Goal: Book appointment/travel/reservation

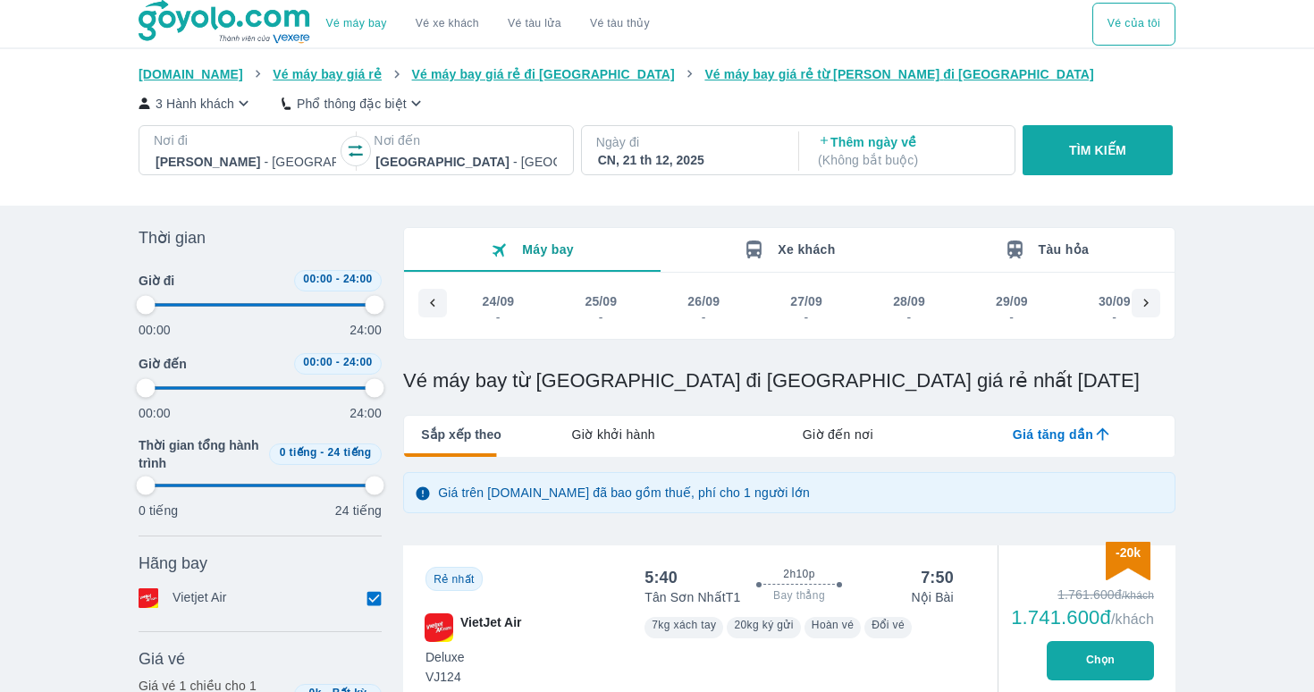
type input "97.9166666666667"
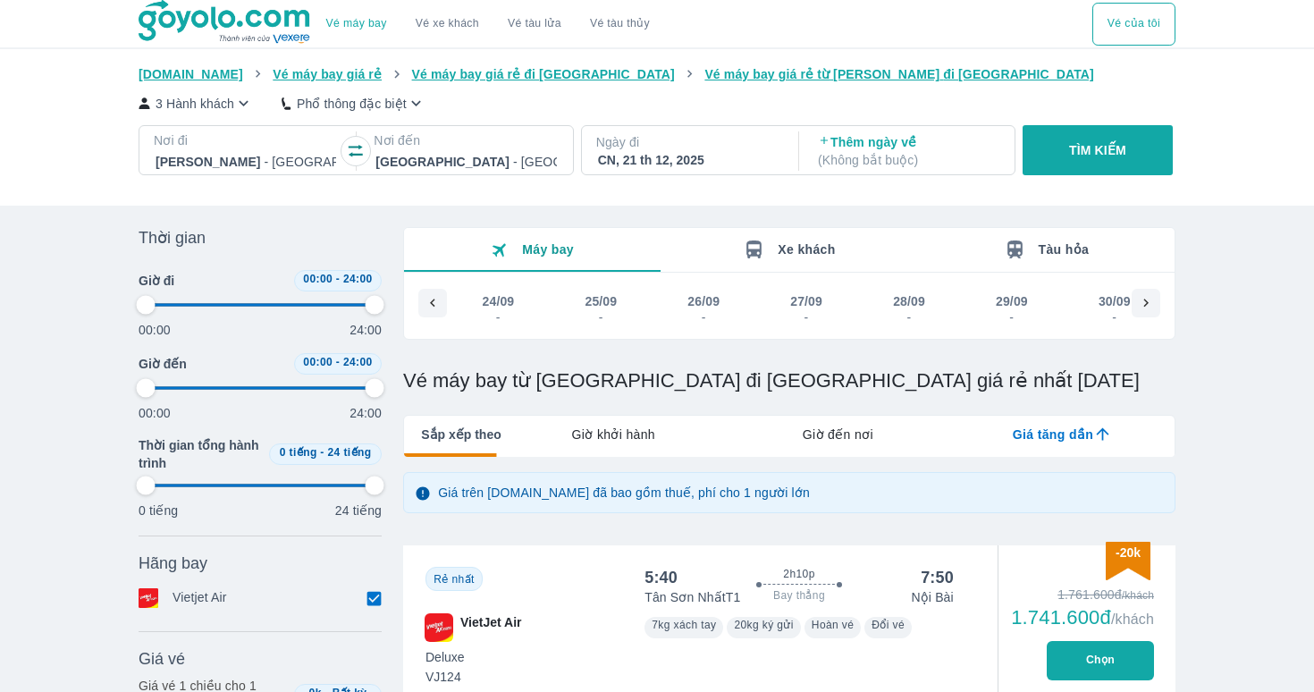
type input "97.9166666666667"
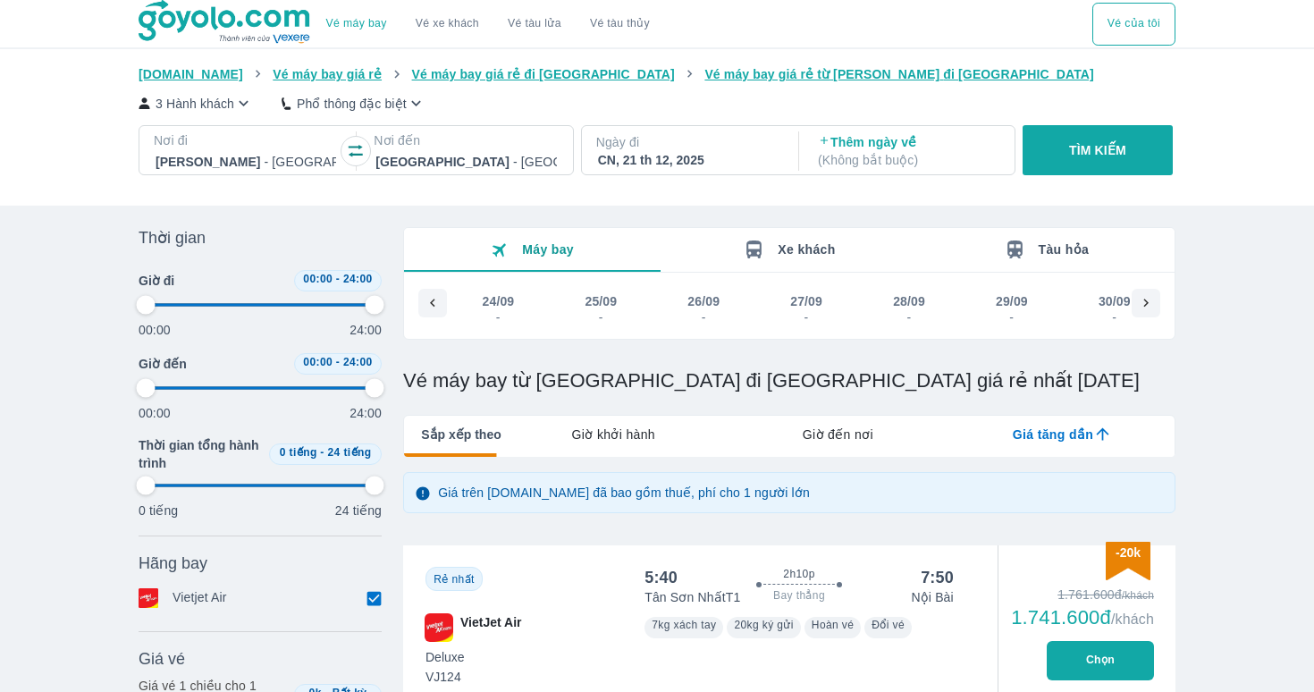
type input "97.9166666666667"
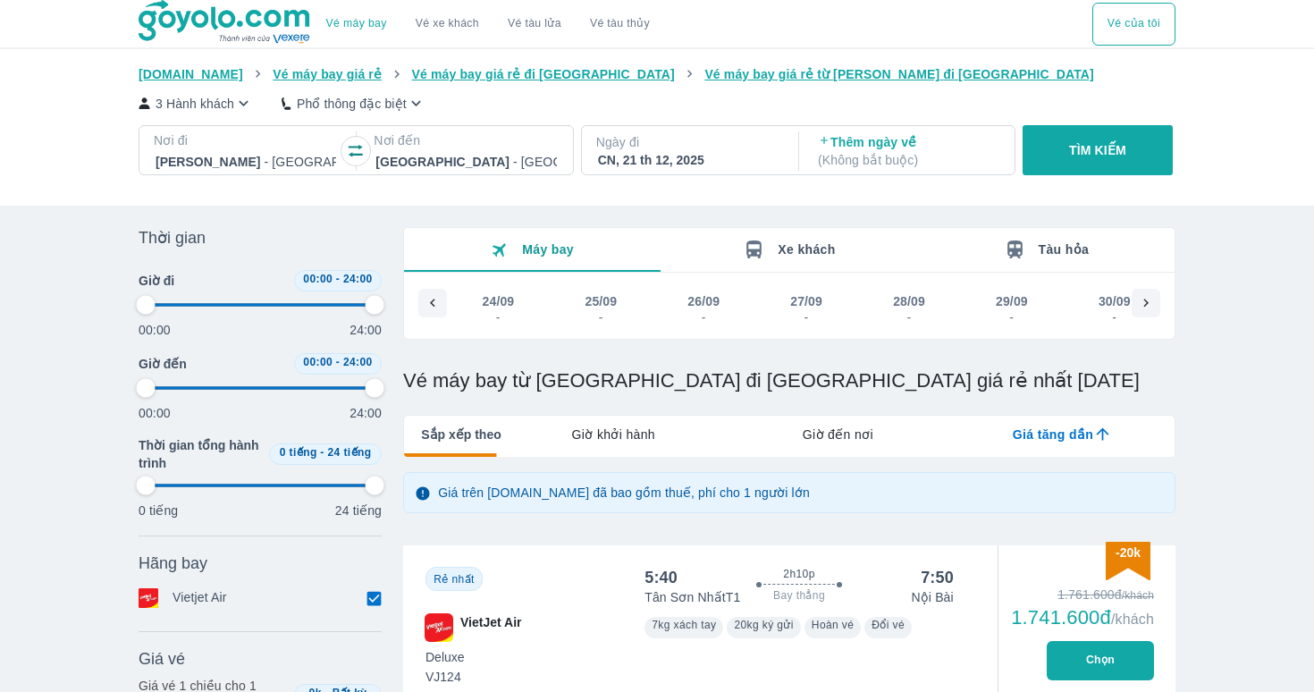
type input "97.9166666666667"
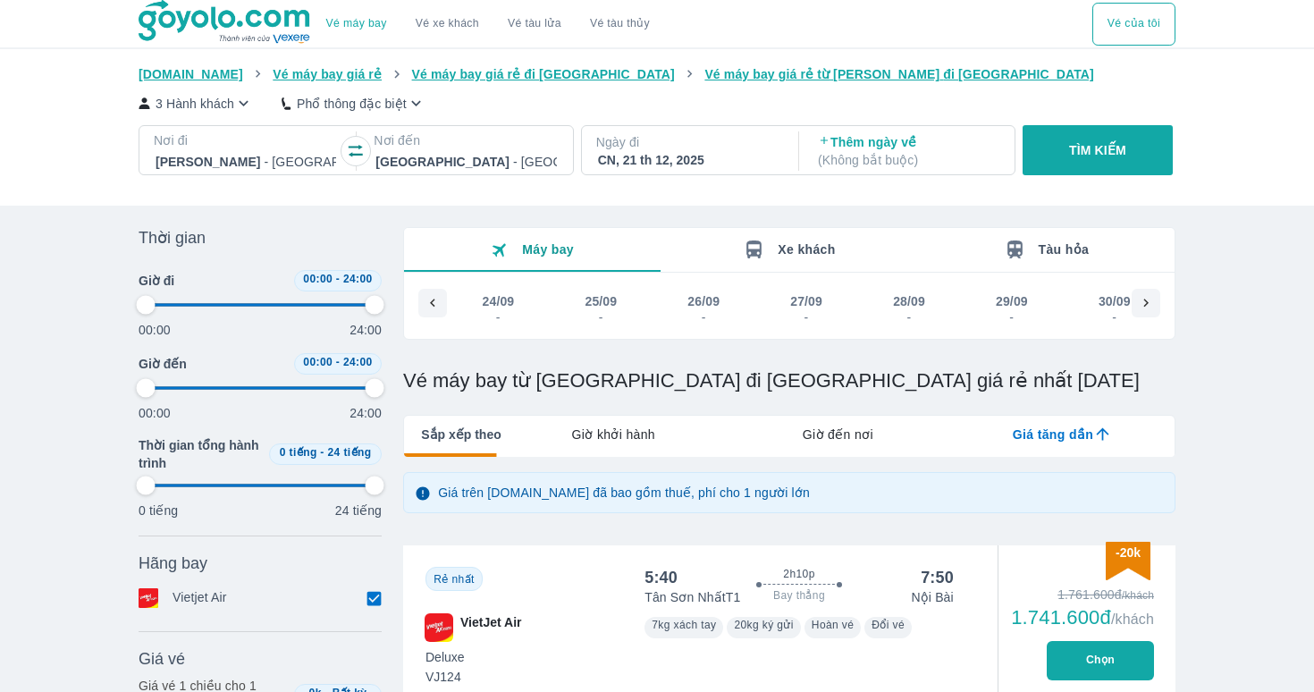
type input "97.9166666666667"
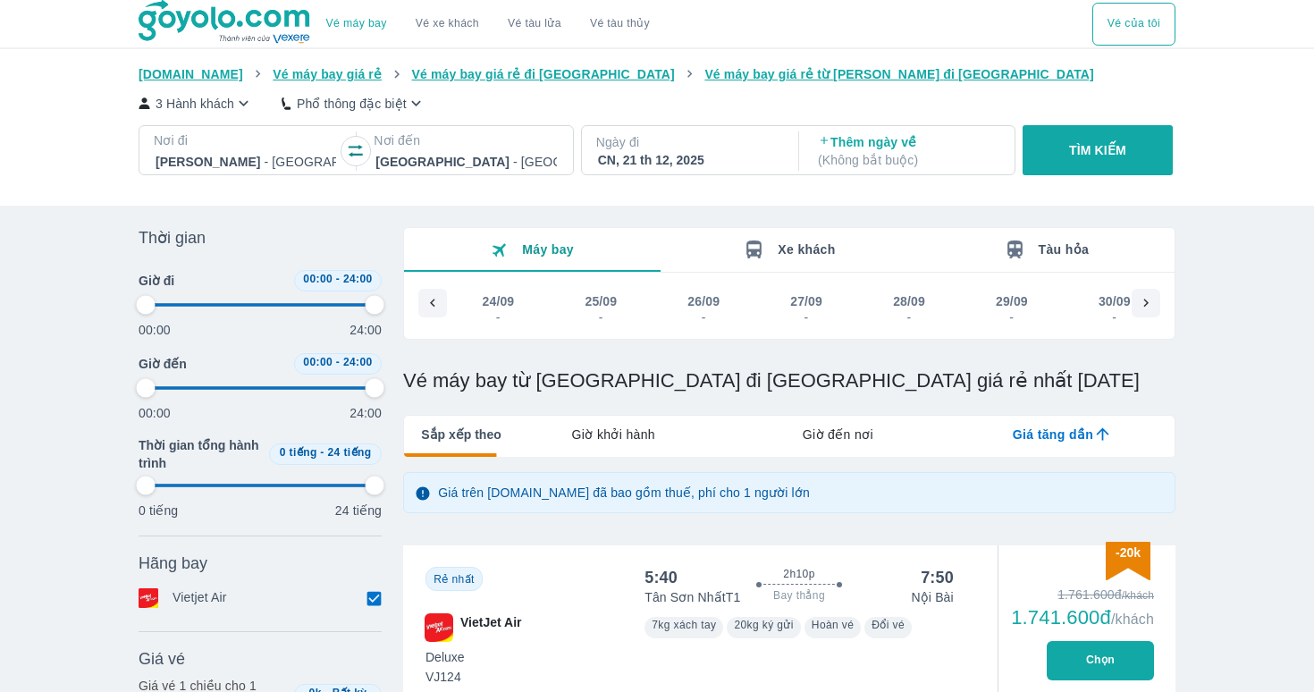
type input "97.9166666666667"
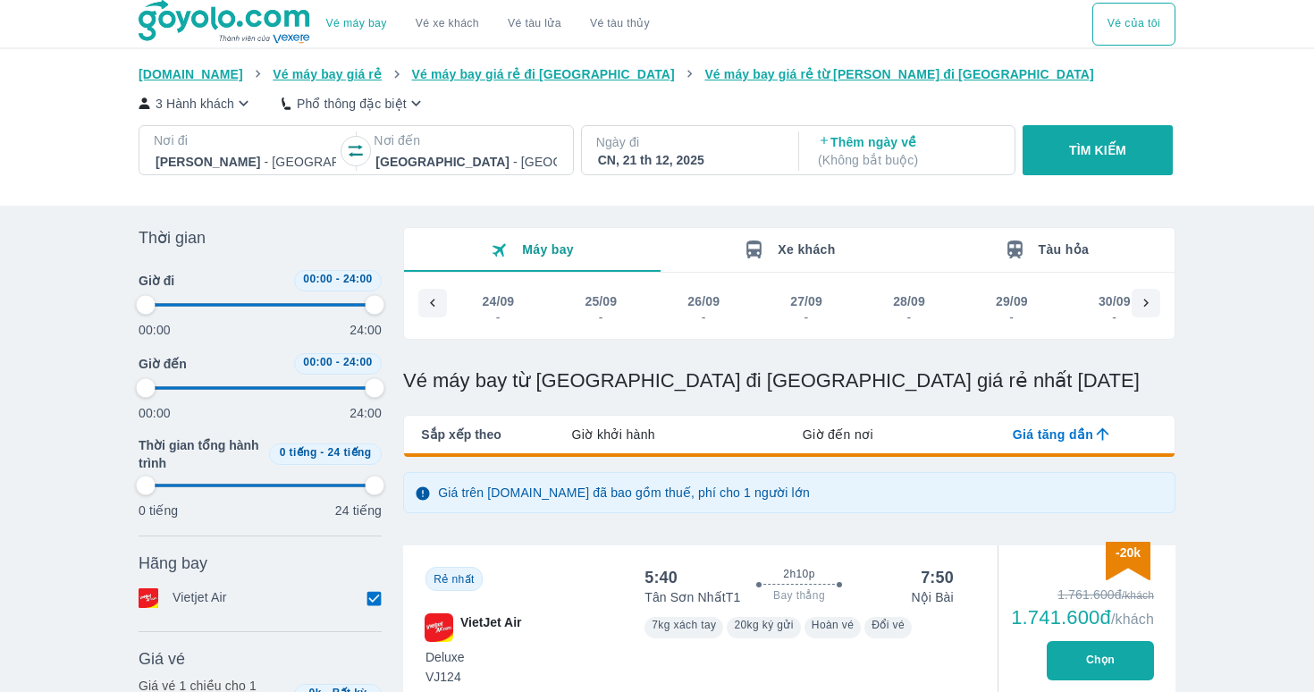
type input "97.9166666666667"
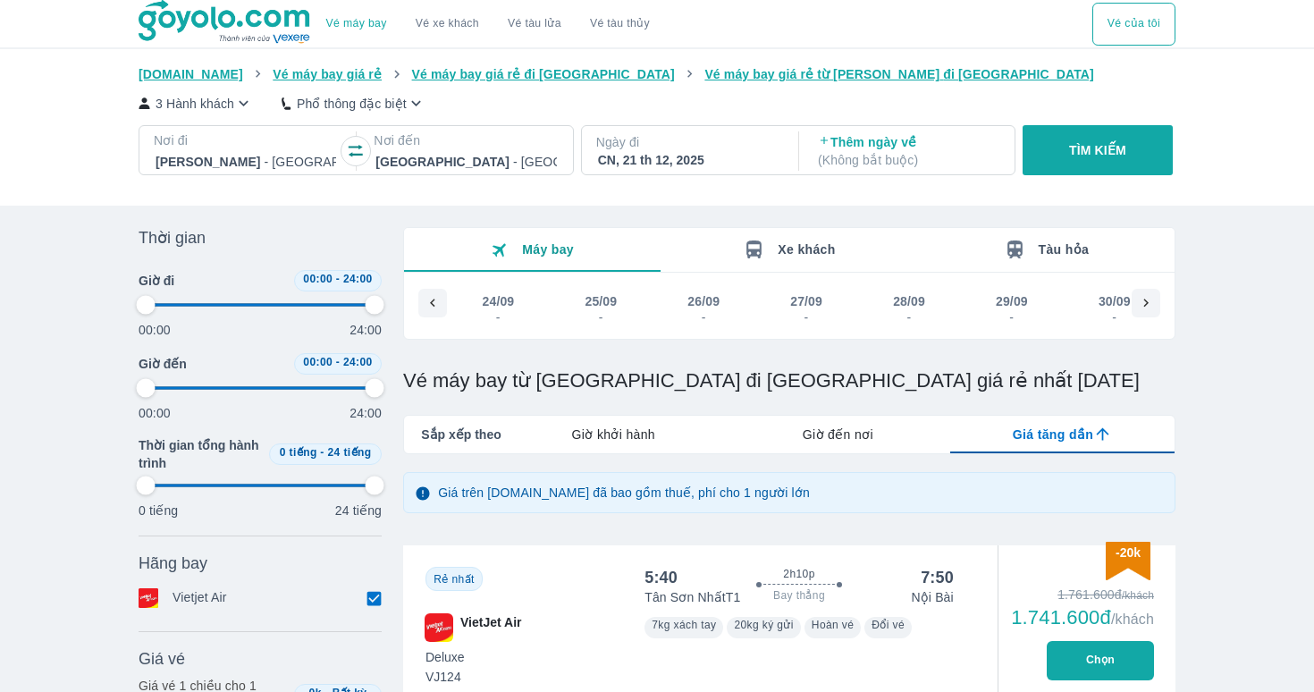
type input "97.9166666666667"
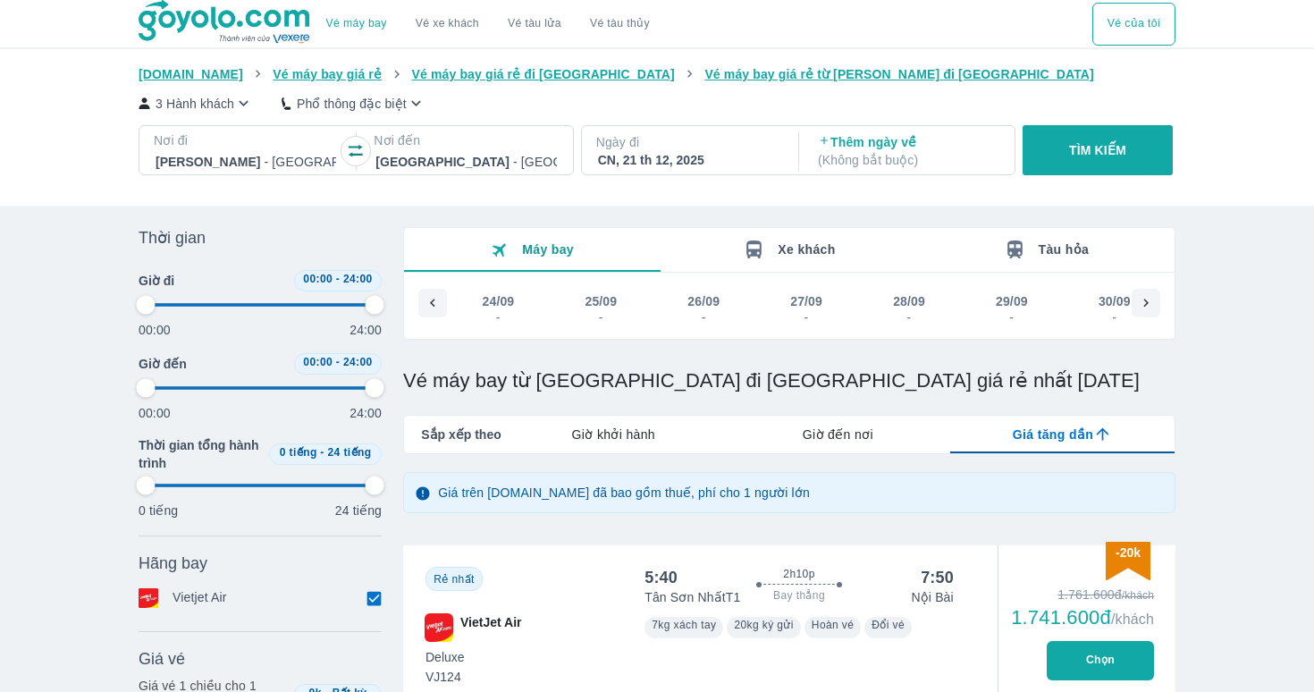
type input "97.9166666666667"
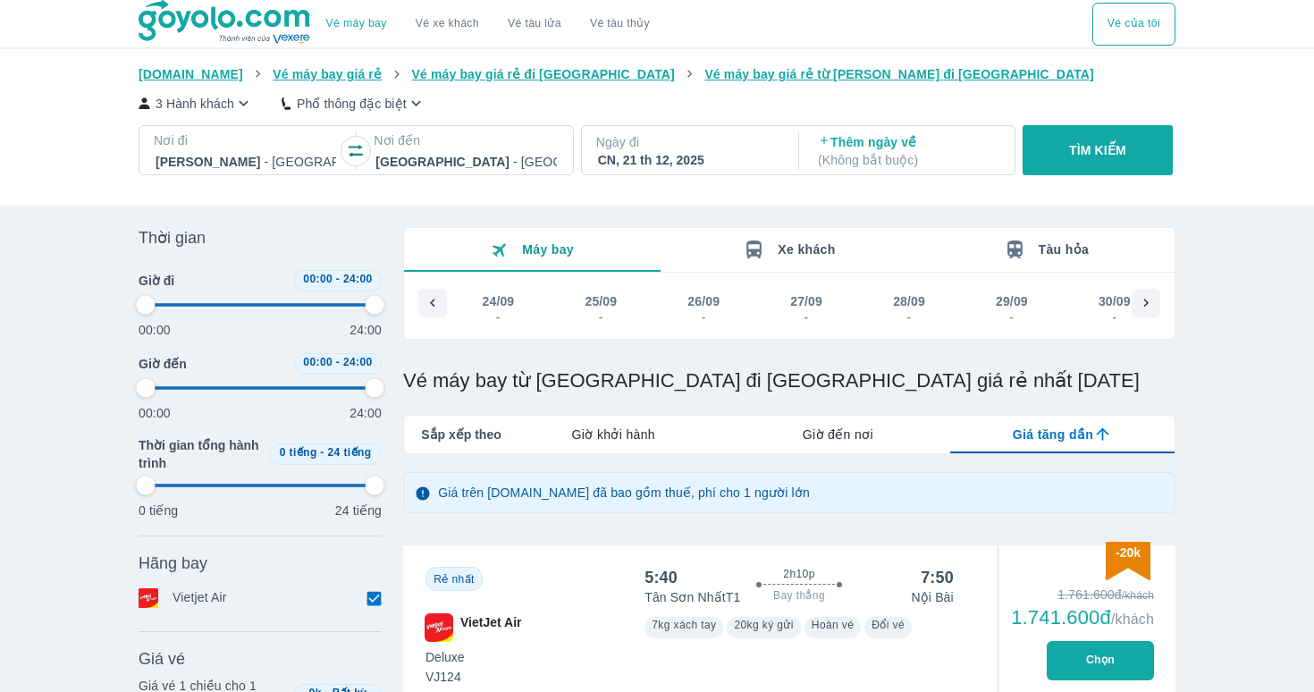
type input "97.9166666666667"
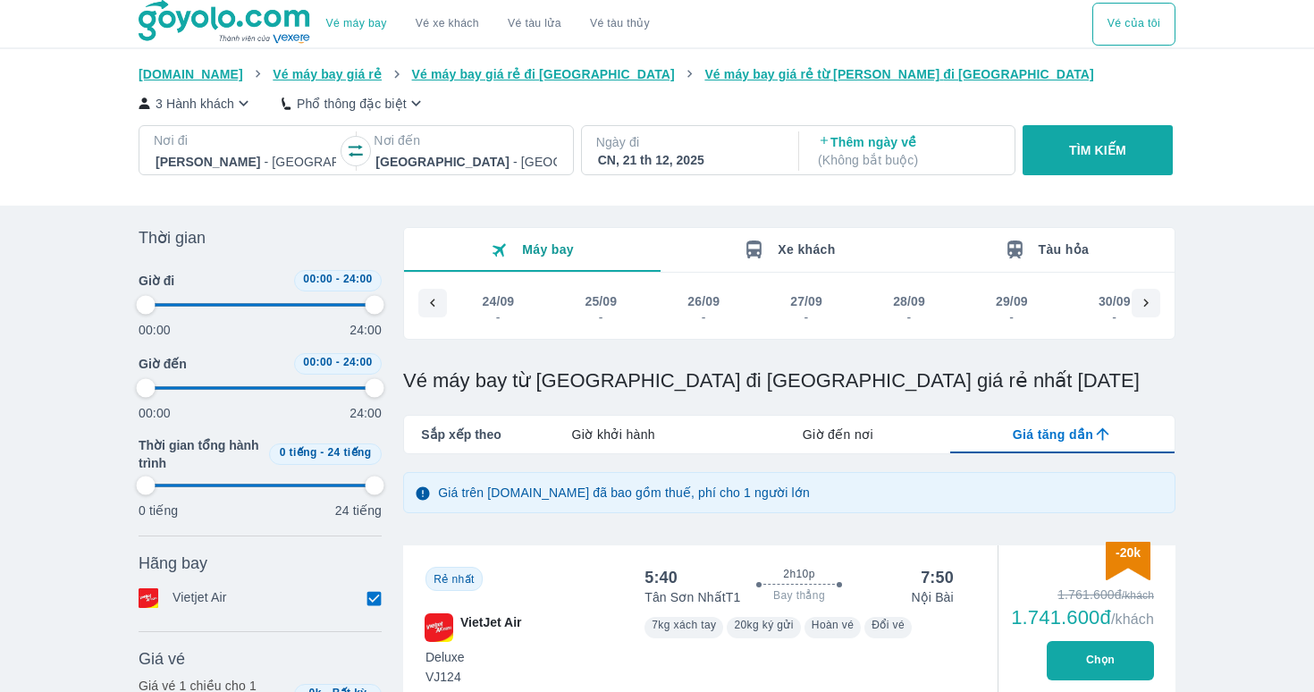
type input "97.9166666666667"
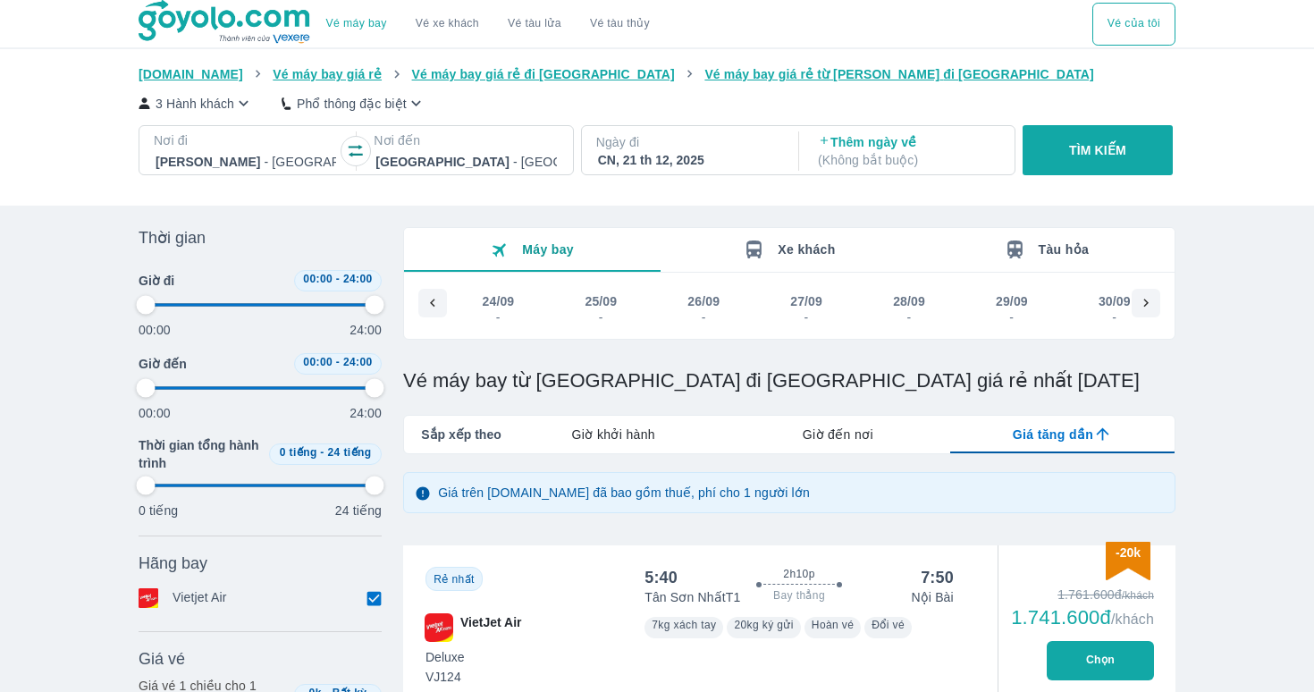
type input "97.9166666666667"
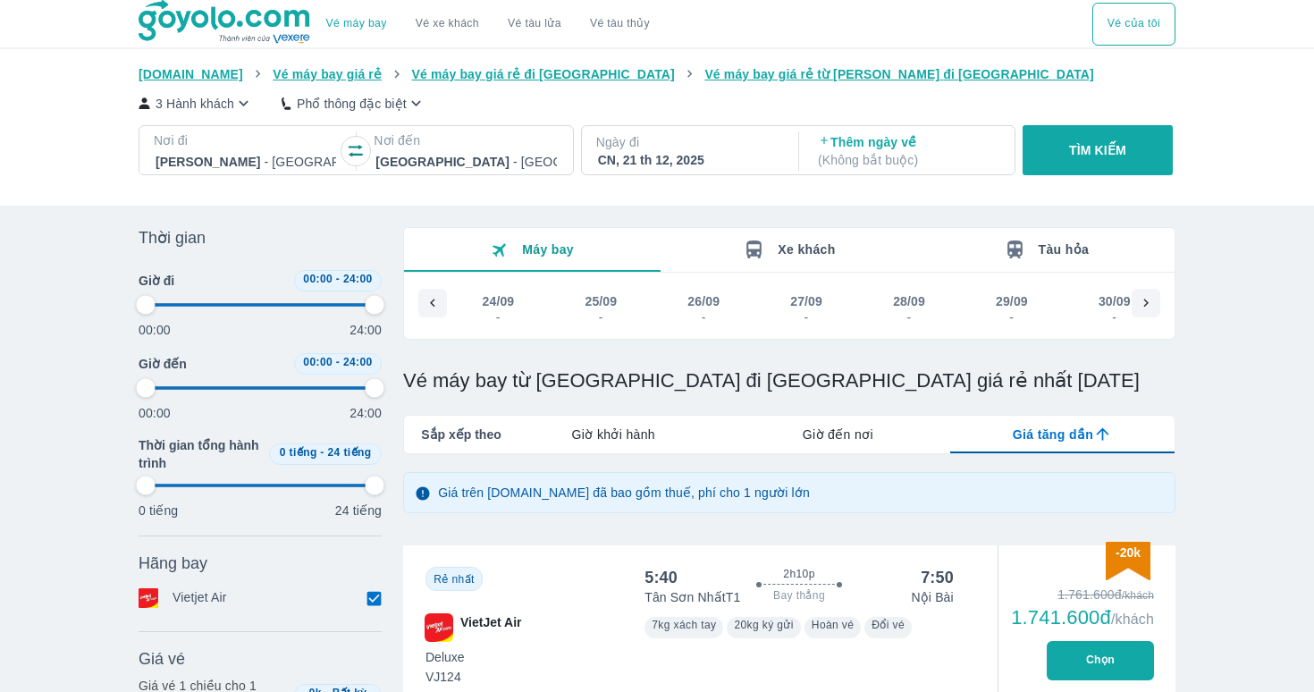
type input "97.9166666666667"
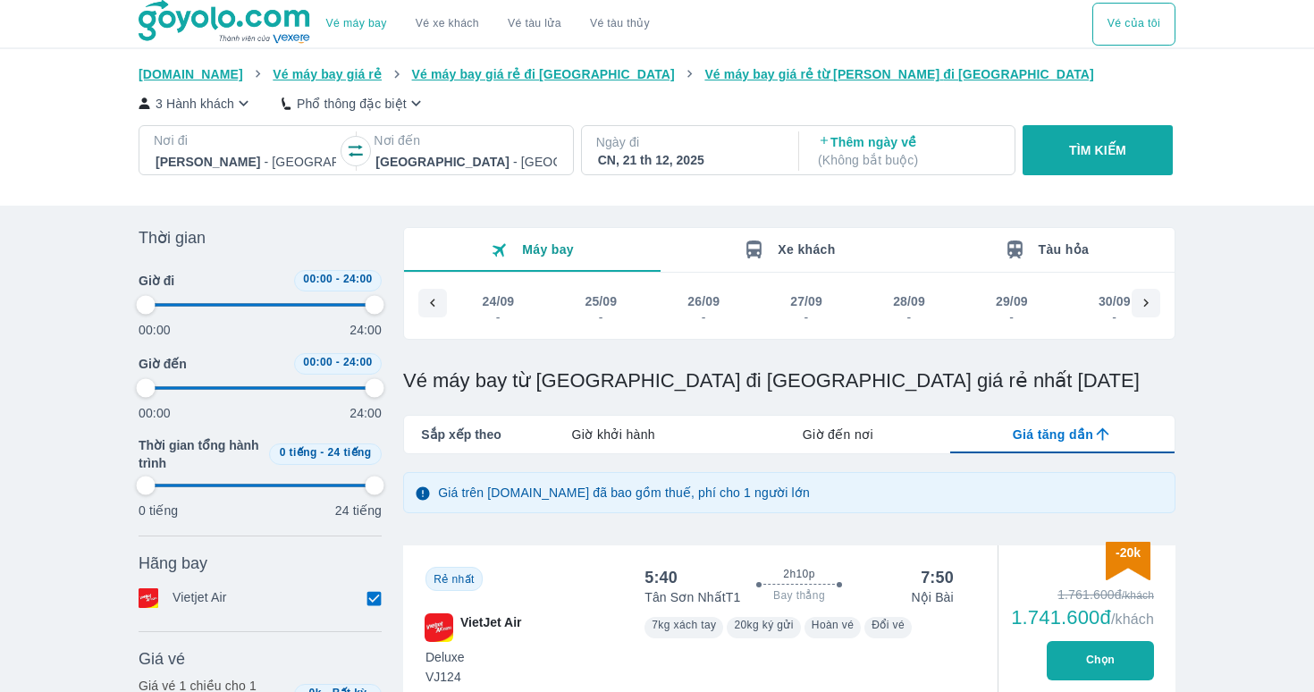
type input "97.9166666666667"
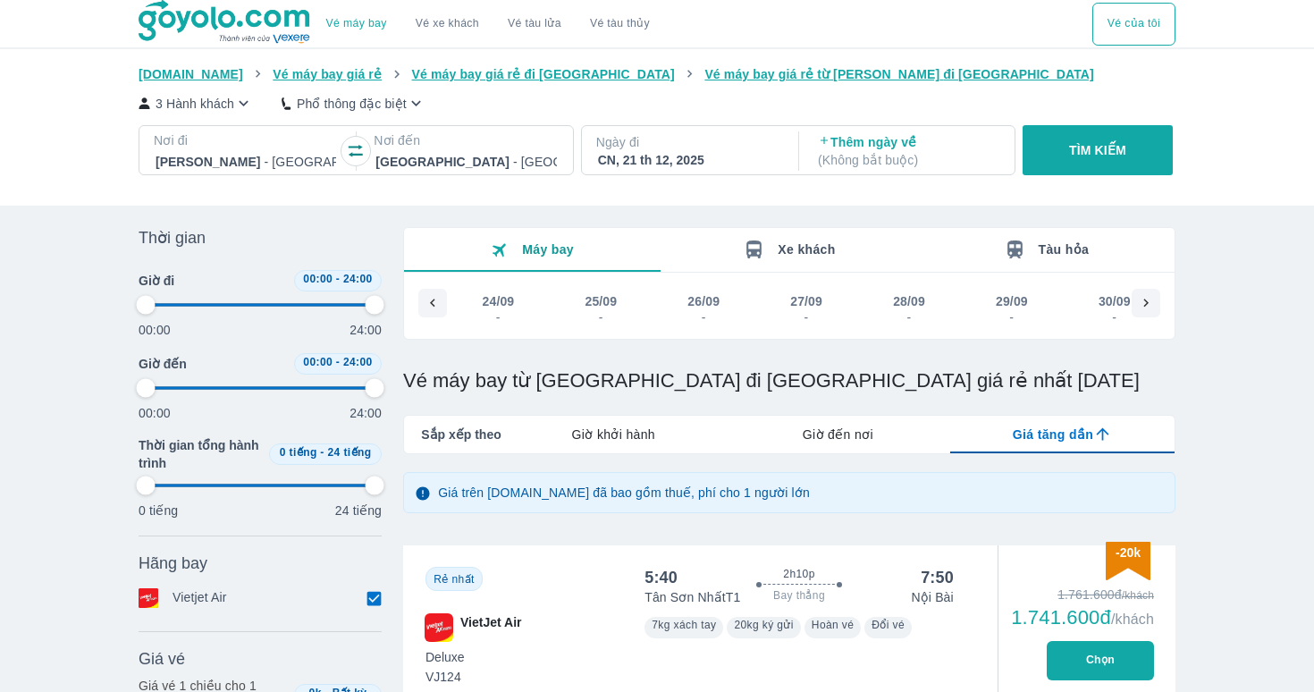
type input "97.9166666666667"
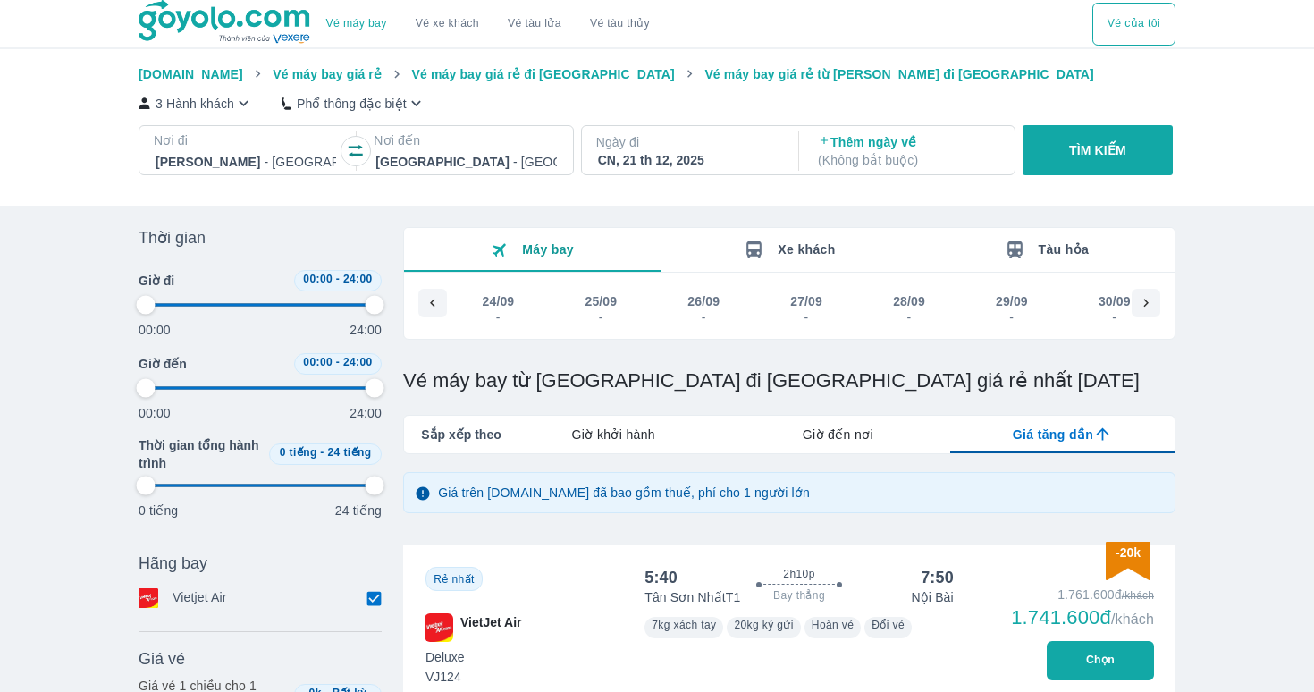
type input "97.9166666666667"
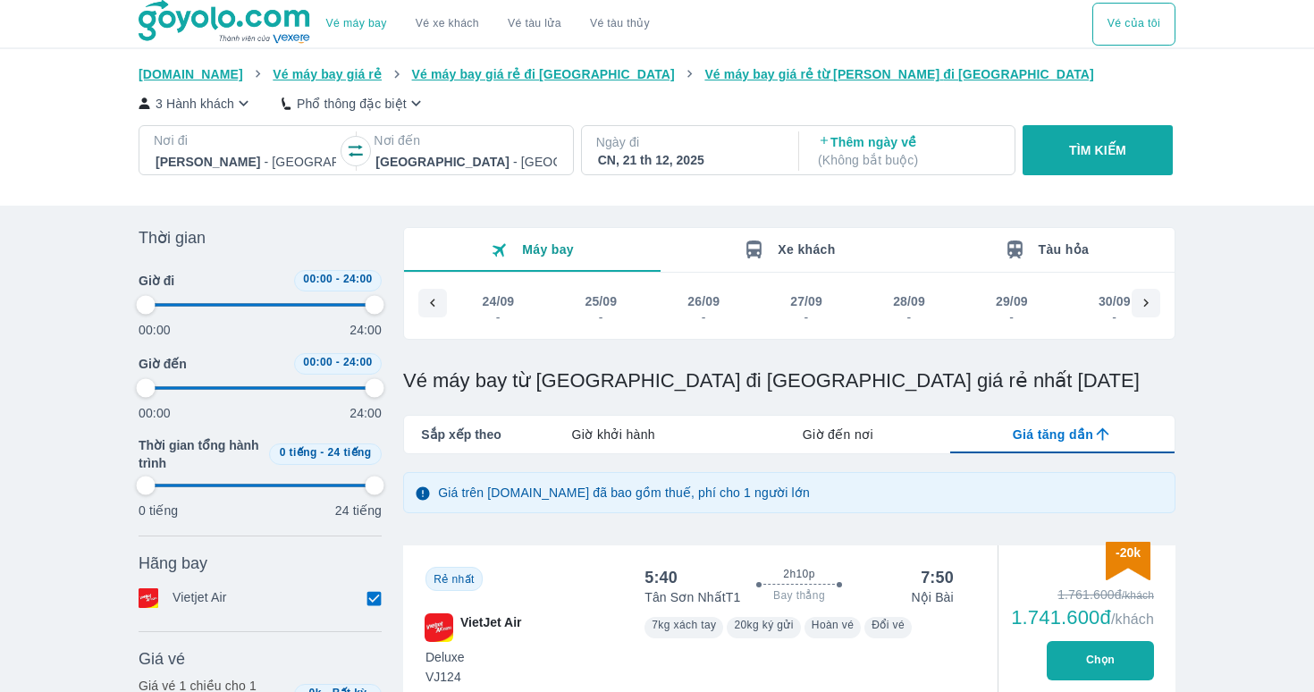
type input "97.9166666666667"
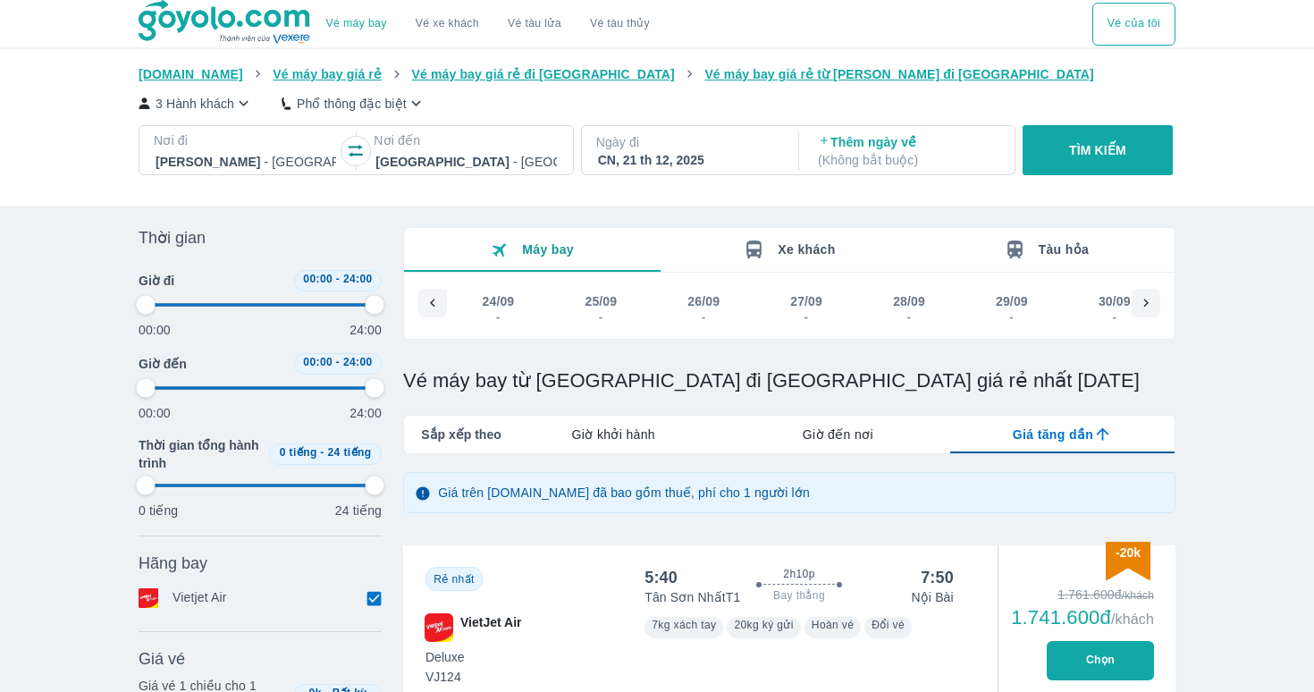
type input "97.9166666666667"
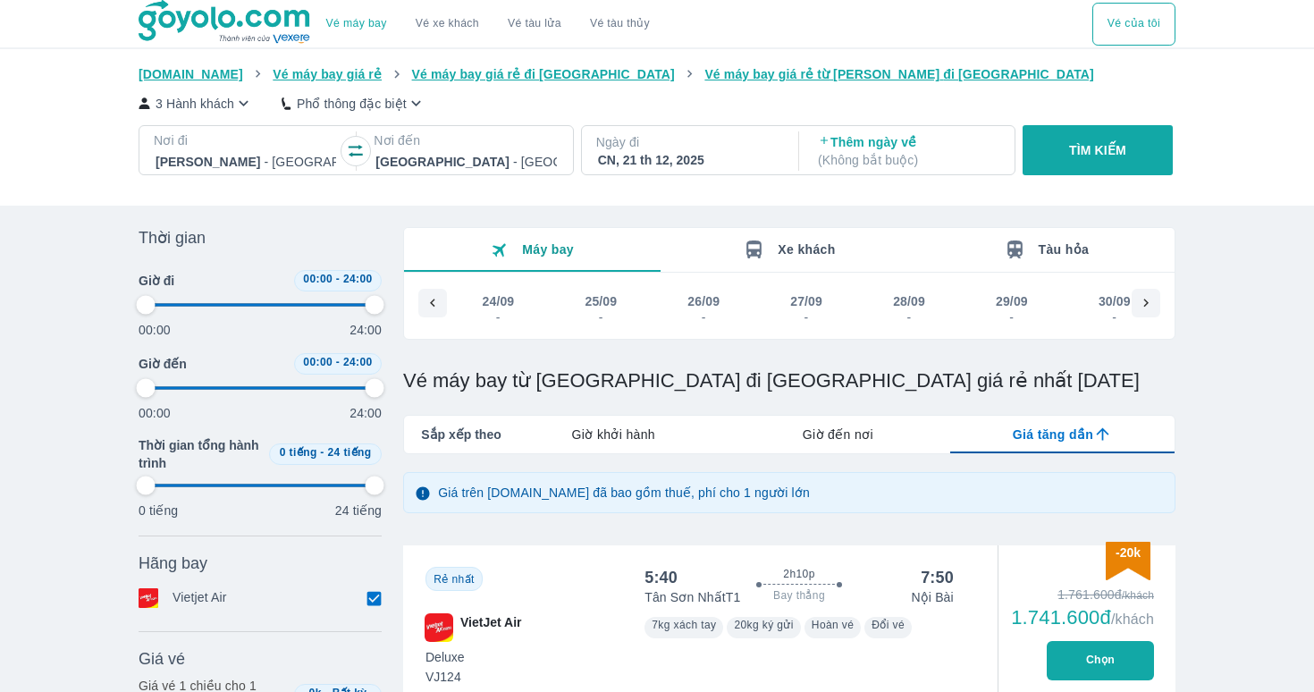
type input "97.9166666666667"
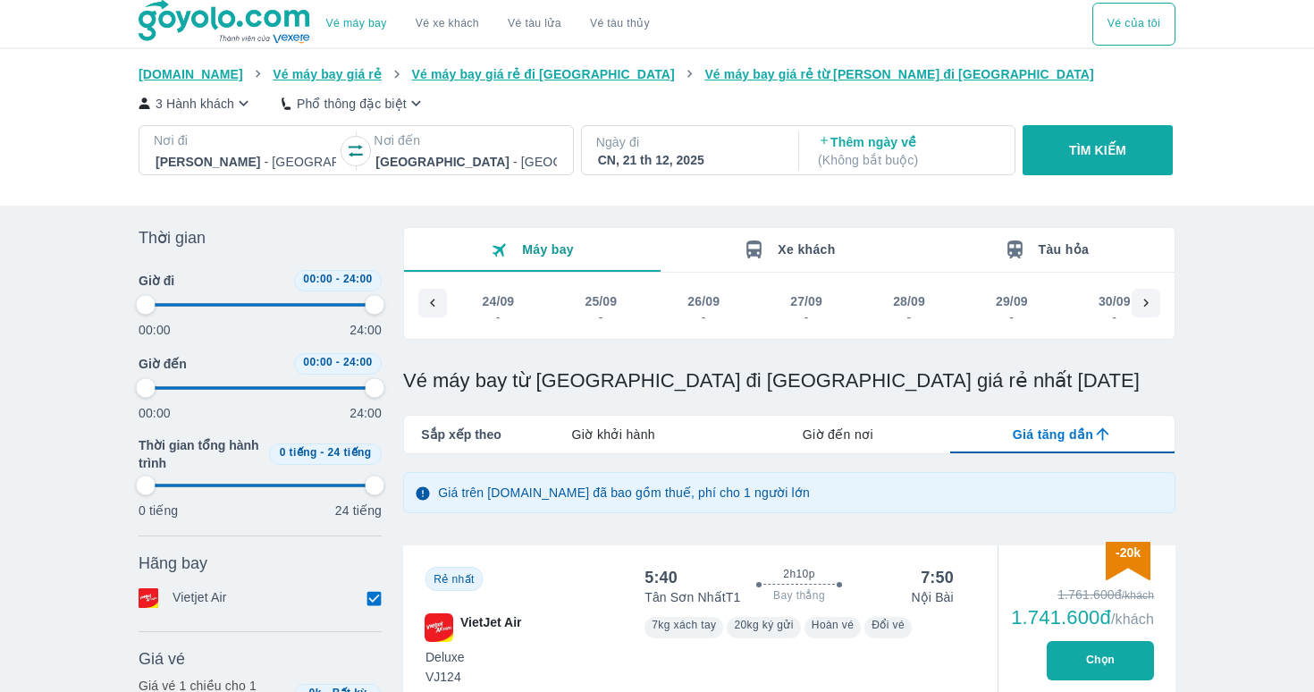
type input "97.9166666666667"
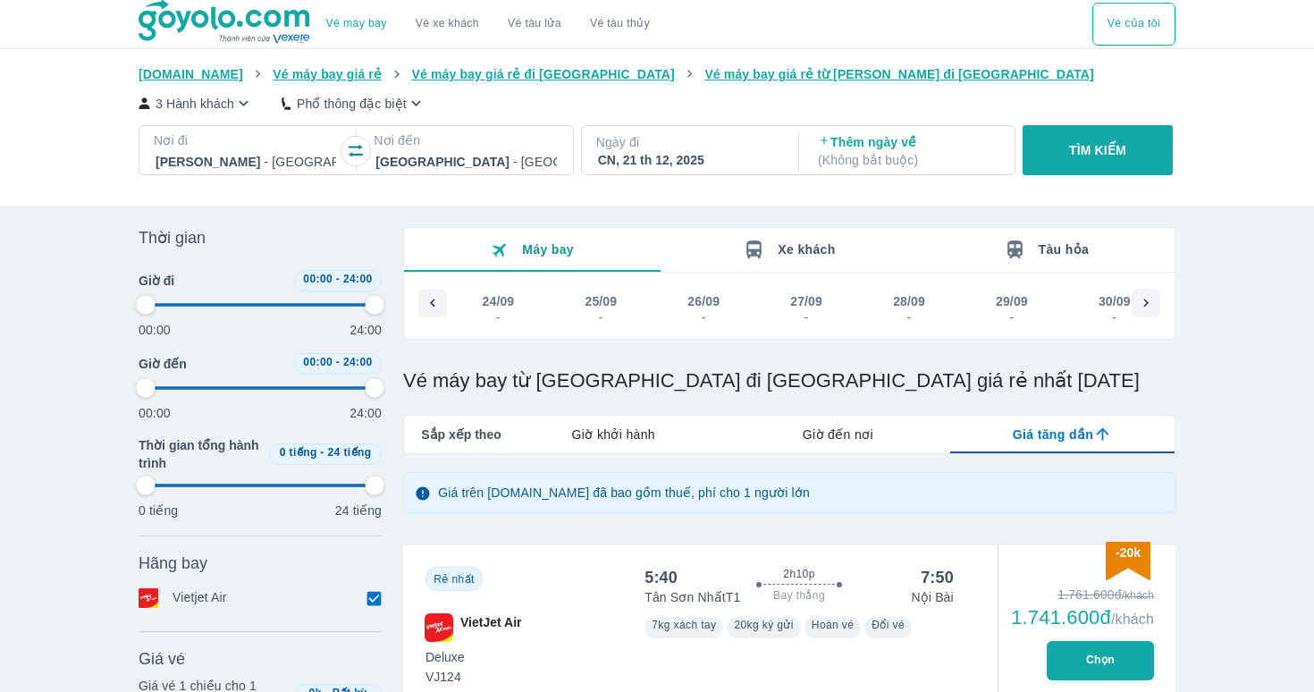
type input "97.9166666666667"
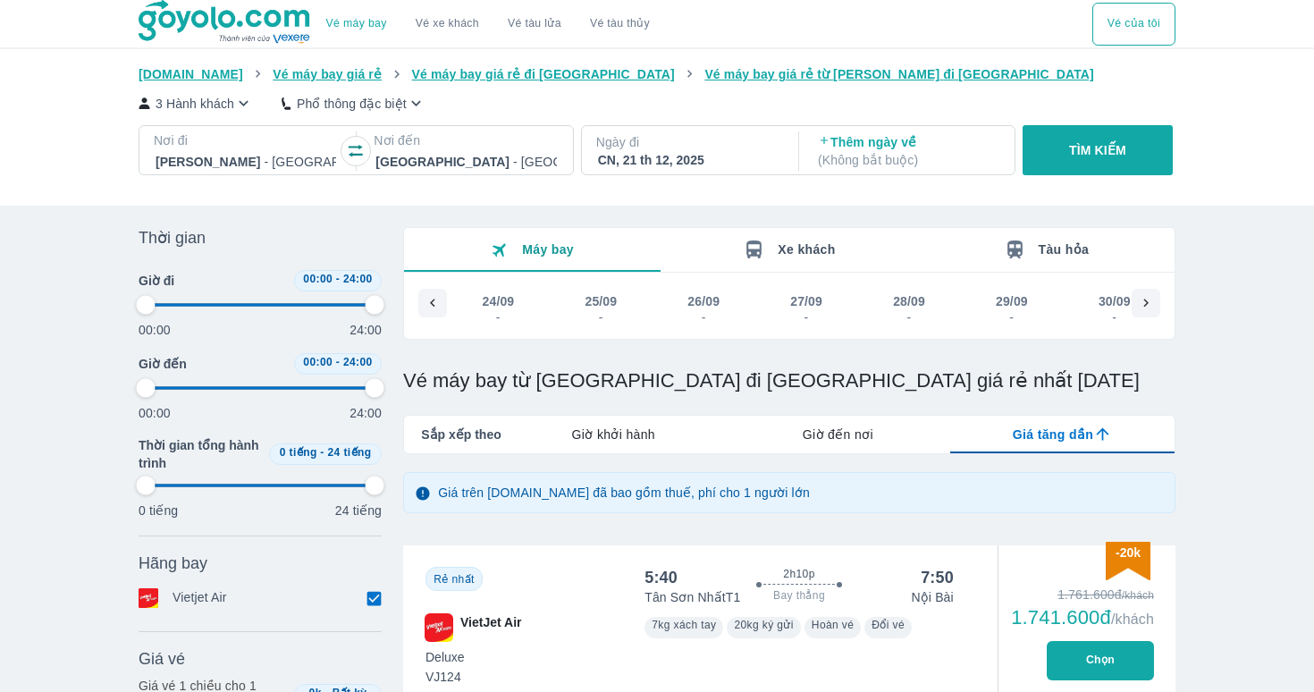
type input "97.9166666666667"
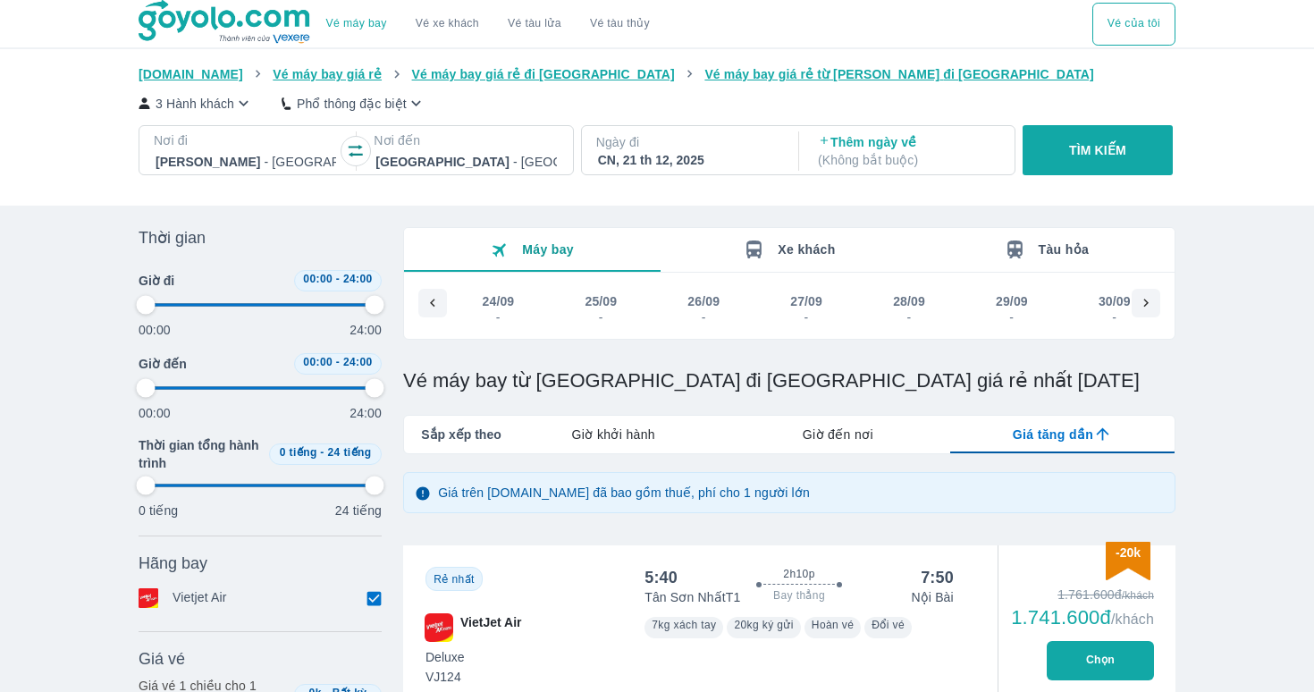
type input "97.9166666666667"
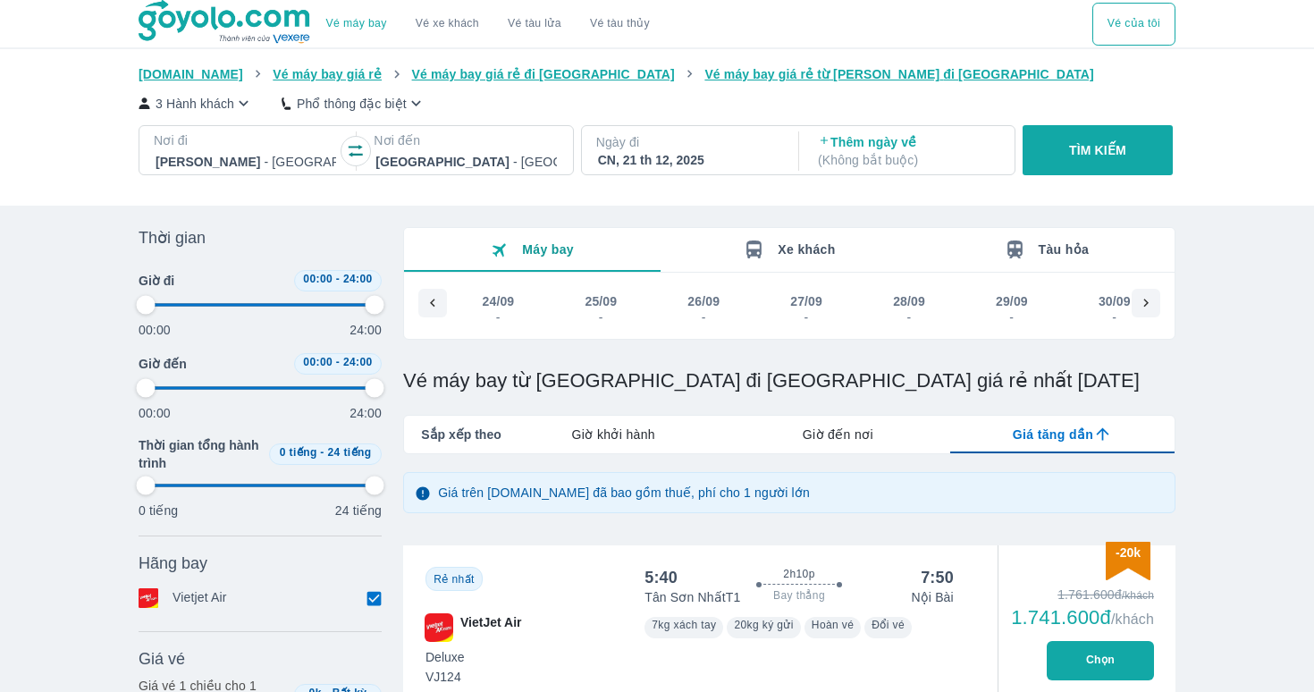
type input "97.9166666666667"
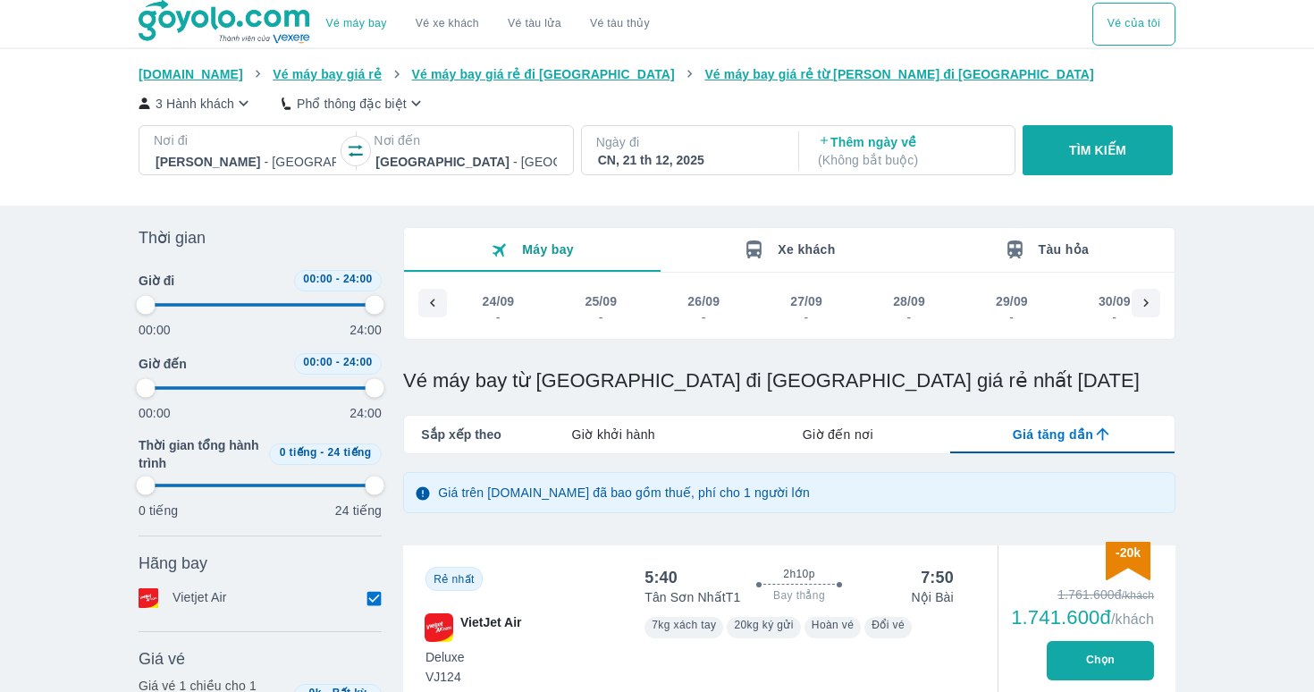
type input "97.9166666666667"
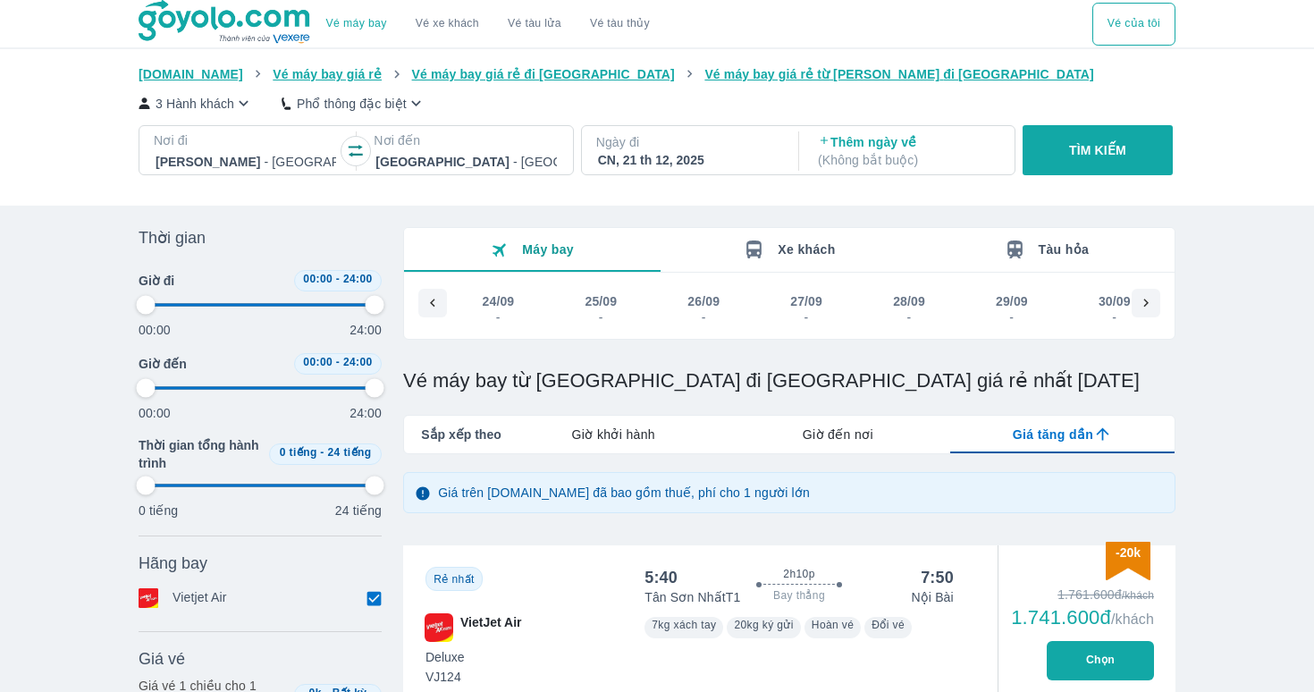
type input "97.9166666666667"
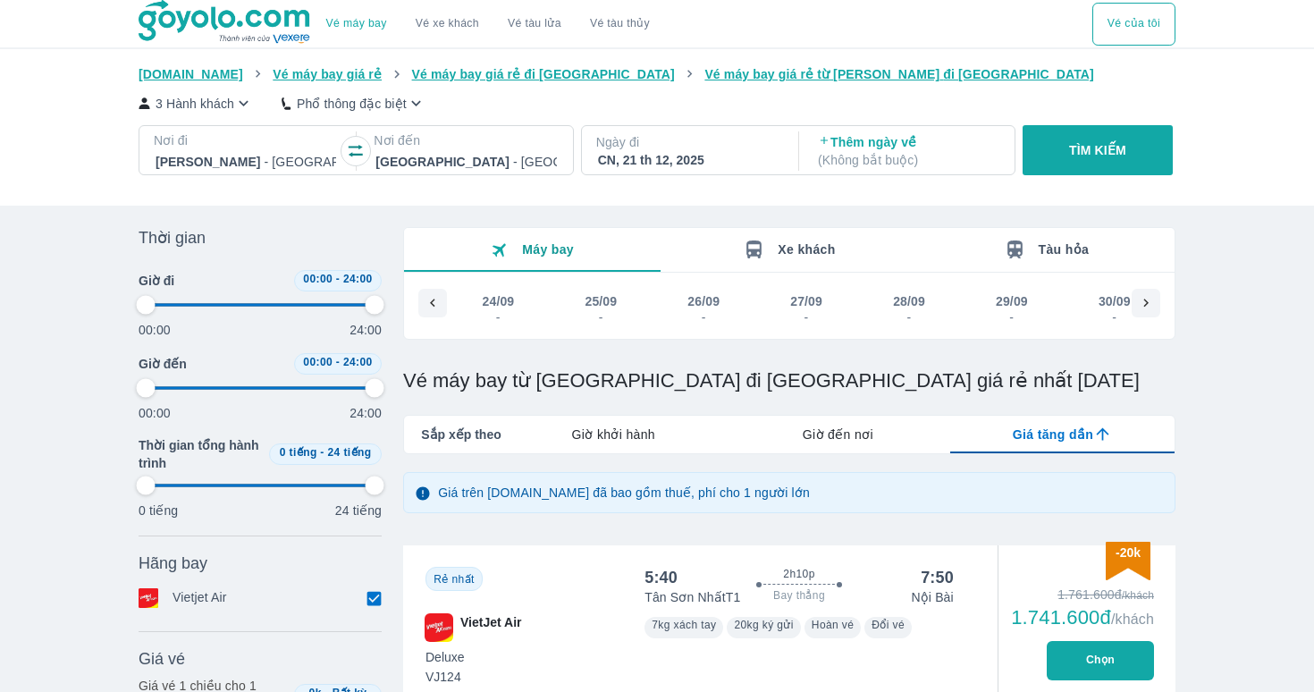
type input "97.9166666666667"
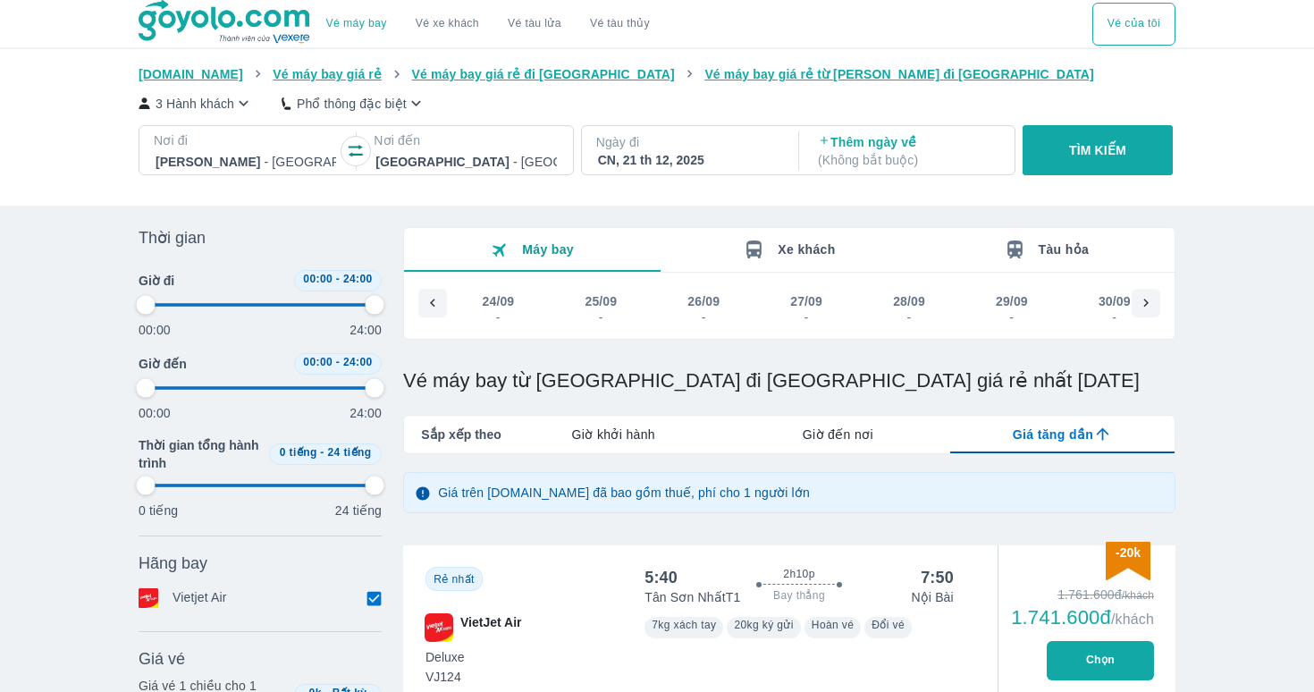
type input "97.9166666666667"
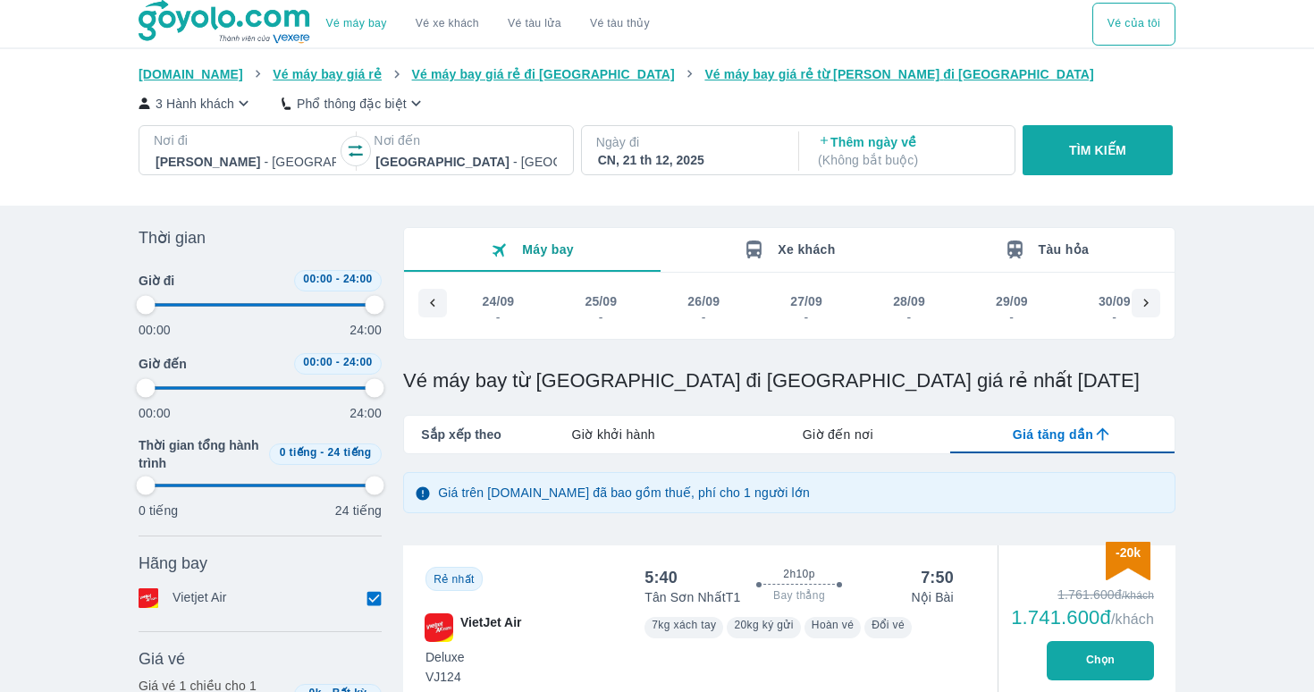
type input "97.9166666666667"
